Goal: Information Seeking & Learning: Learn about a topic

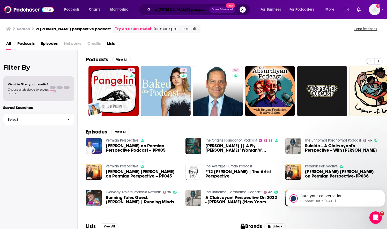
click at [192, 10] on input "a [PERSON_NAME] perspective podcast" at bounding box center [181, 9] width 56 height 8
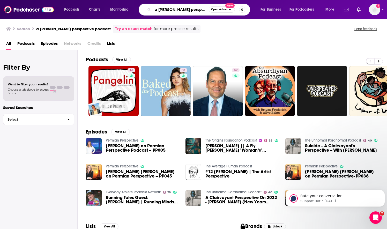
click at [192, 10] on input "a [PERSON_NAME] perspective podcast" at bounding box center [181, 9] width 56 height 8
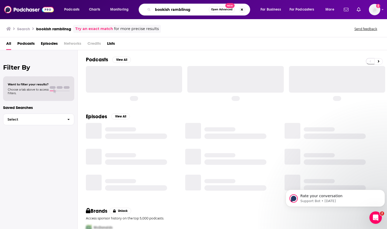
click at [192, 10] on input "bookish ramblinsg" at bounding box center [181, 9] width 56 height 8
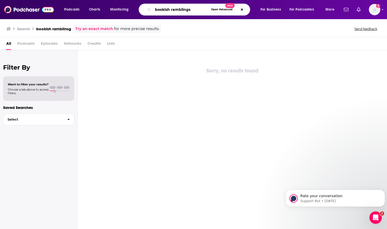
type input "bookish ramblings"
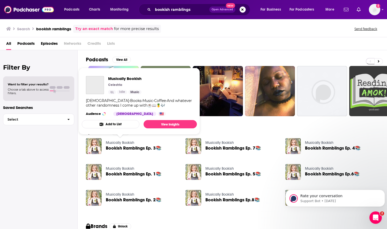
click at [126, 142] on link "Musically Bookish" at bounding box center [120, 143] width 28 height 4
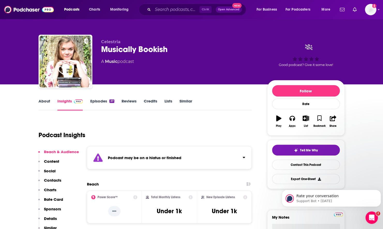
click at [99, 102] on link "Episodes 37" at bounding box center [102, 105] width 24 height 12
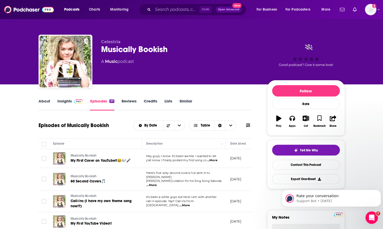
click at [40, 104] on link "About" at bounding box center [45, 105] width 12 height 12
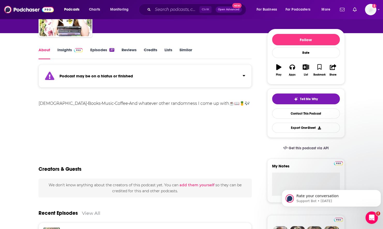
scroll to position [104, 0]
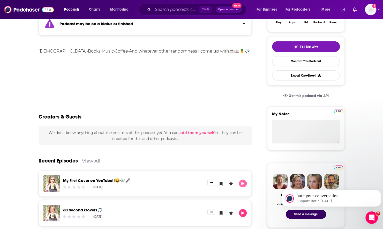
click at [241, 183] on icon "Play" at bounding box center [243, 183] width 4 height 3
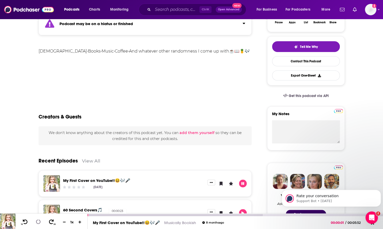
click at [106, 215] on div at bounding box center [175, 215] width 175 height 2
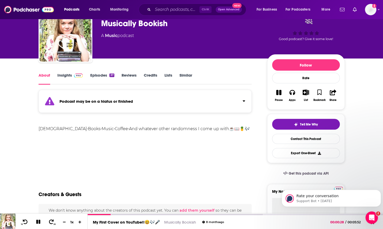
scroll to position [0, 0]
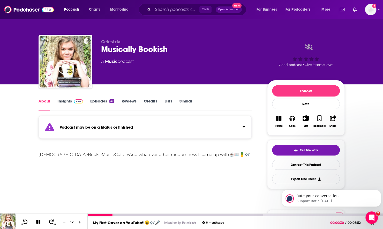
click at [40, 223] on icon at bounding box center [38, 222] width 6 height 6
click at [68, 103] on link "Insights" at bounding box center [70, 105] width 26 height 12
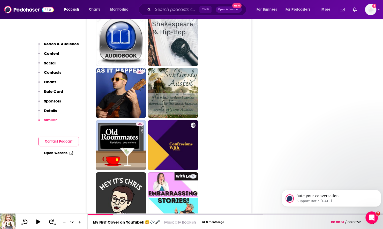
scroll to position [983, 0]
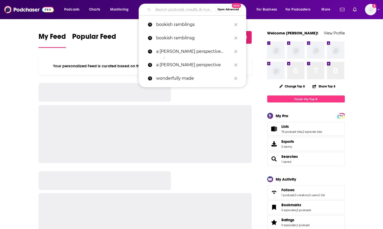
click at [193, 10] on input "Search podcasts, credits, & more..." at bounding box center [184, 9] width 62 height 8
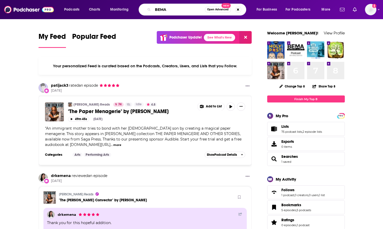
type input "BEMA"
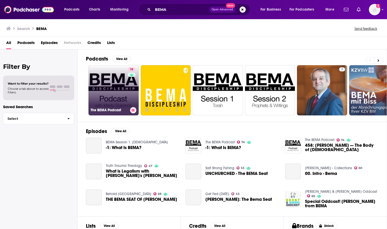
click at [113, 90] on link "74 The BEMA Podcast" at bounding box center [113, 90] width 50 height 50
